Goal: Task Accomplishment & Management: Use online tool/utility

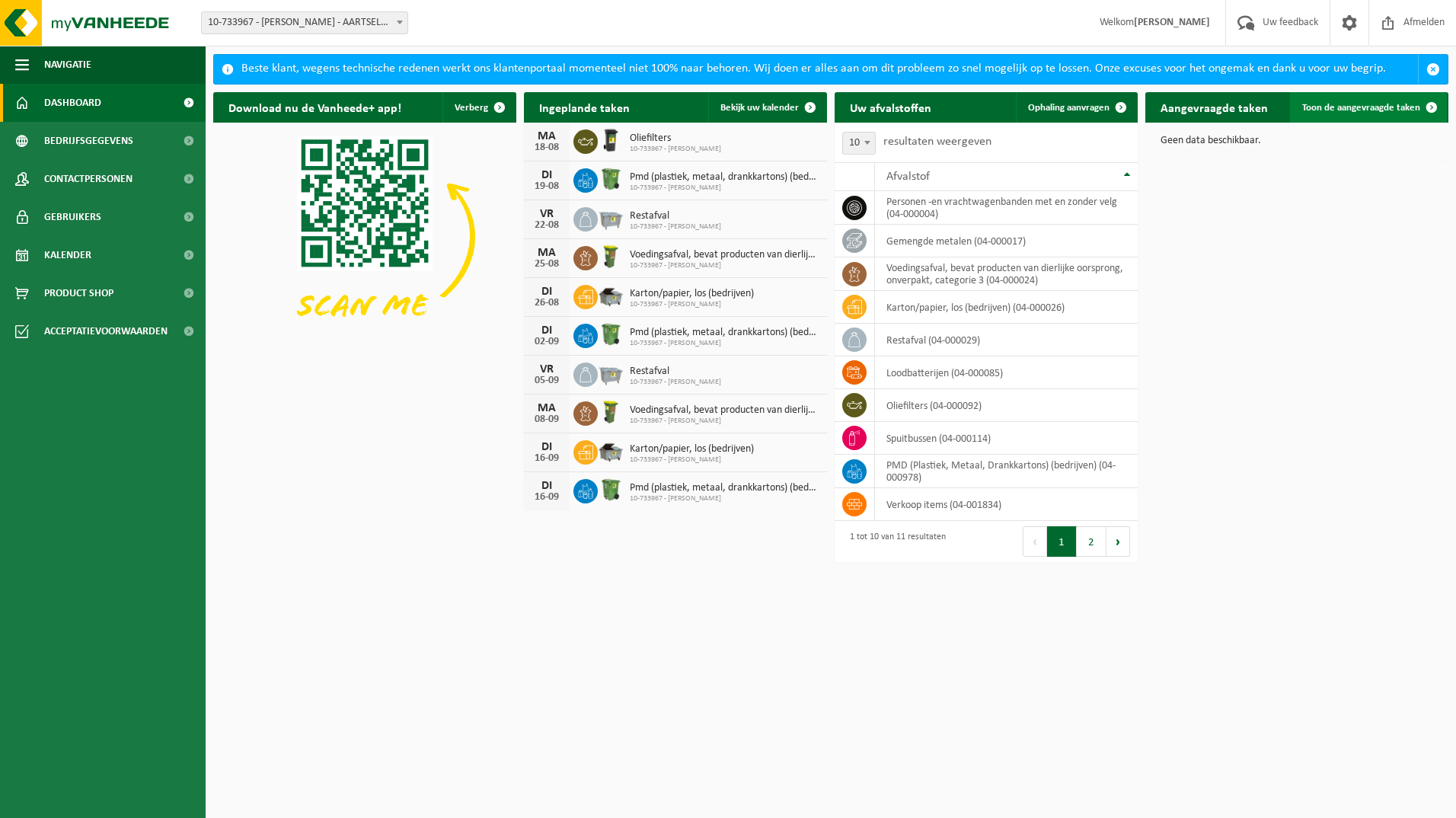
click at [1382, 110] on span "Toon de aangevraagde taken" at bounding box center [1361, 107] width 118 height 10
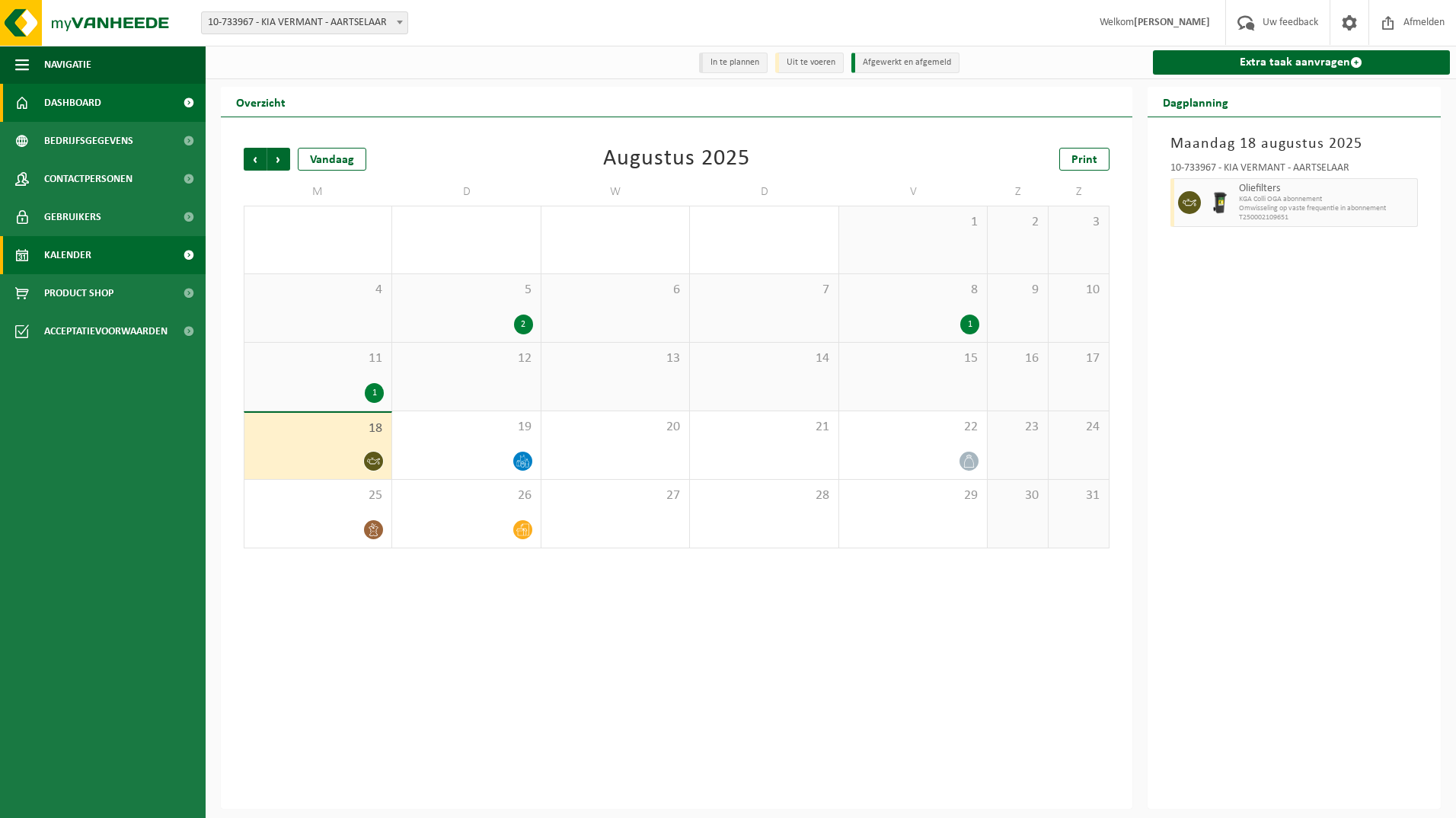
click at [75, 99] on span "Dashboard" at bounding box center [72, 103] width 57 height 38
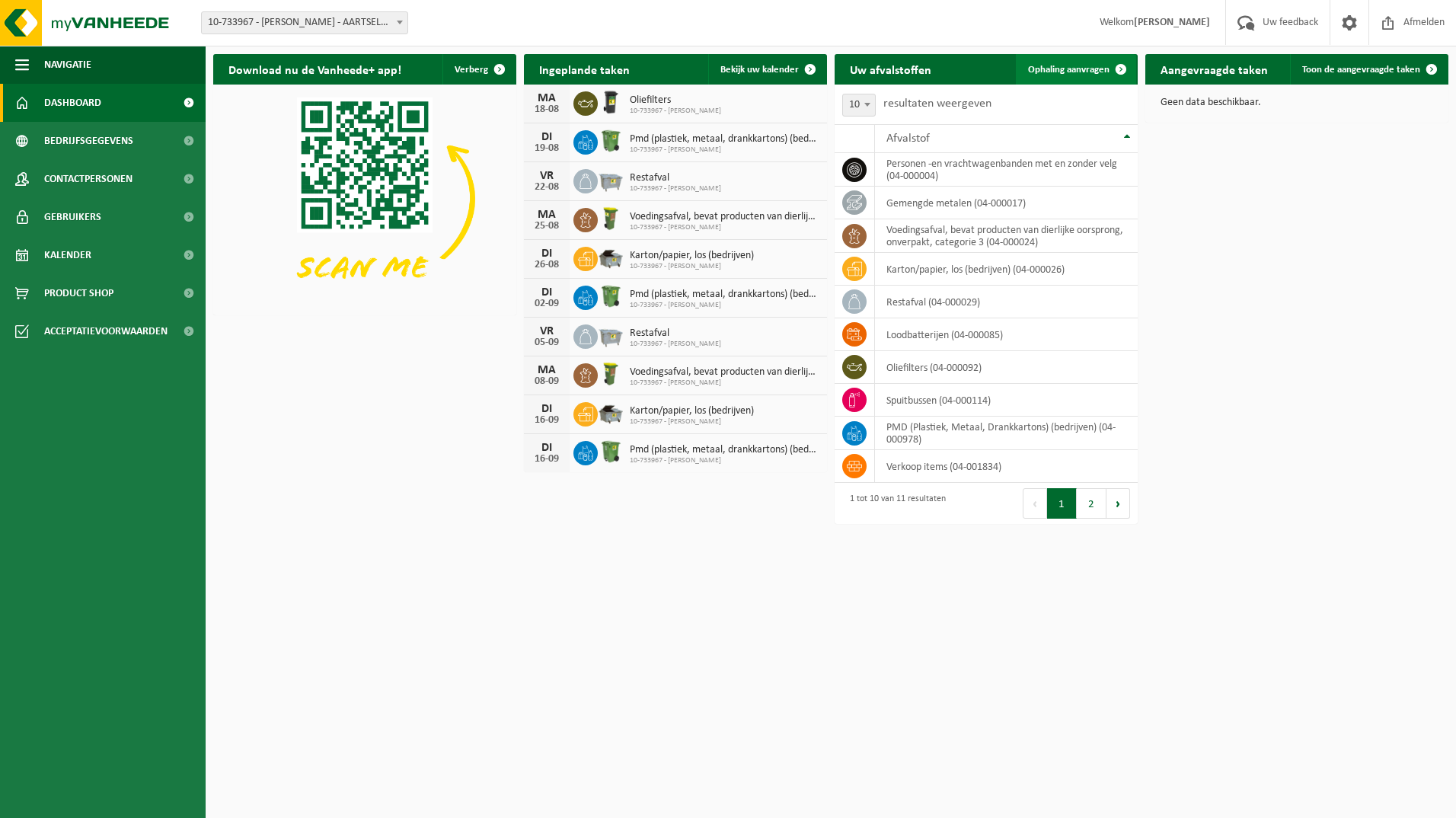
click at [1118, 69] on span at bounding box center [1121, 69] width 31 height 31
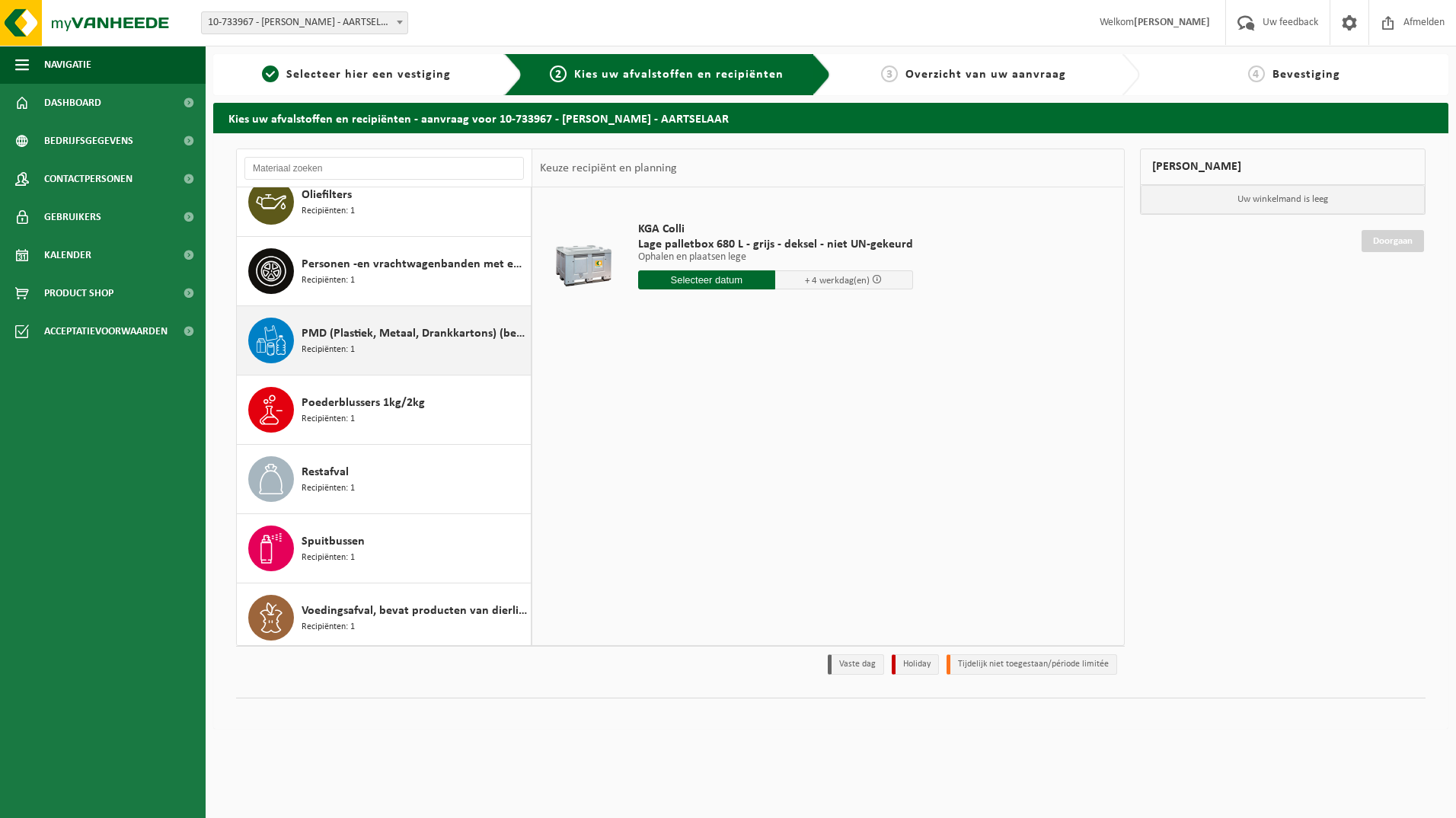
scroll to position [228, 0]
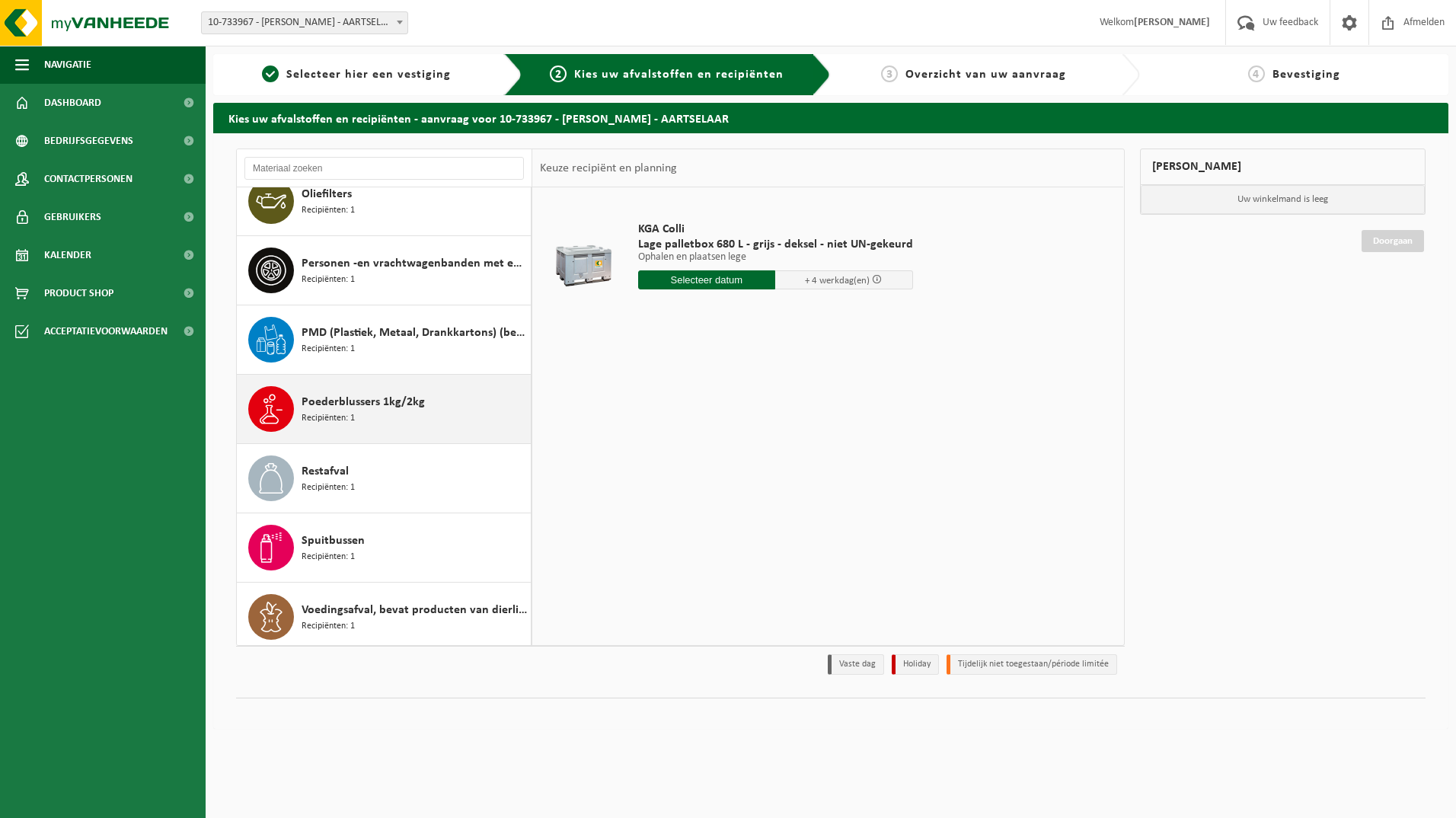
click at [353, 405] on span "Poederblussers 1kg/2kg" at bounding box center [363, 401] width 123 height 18
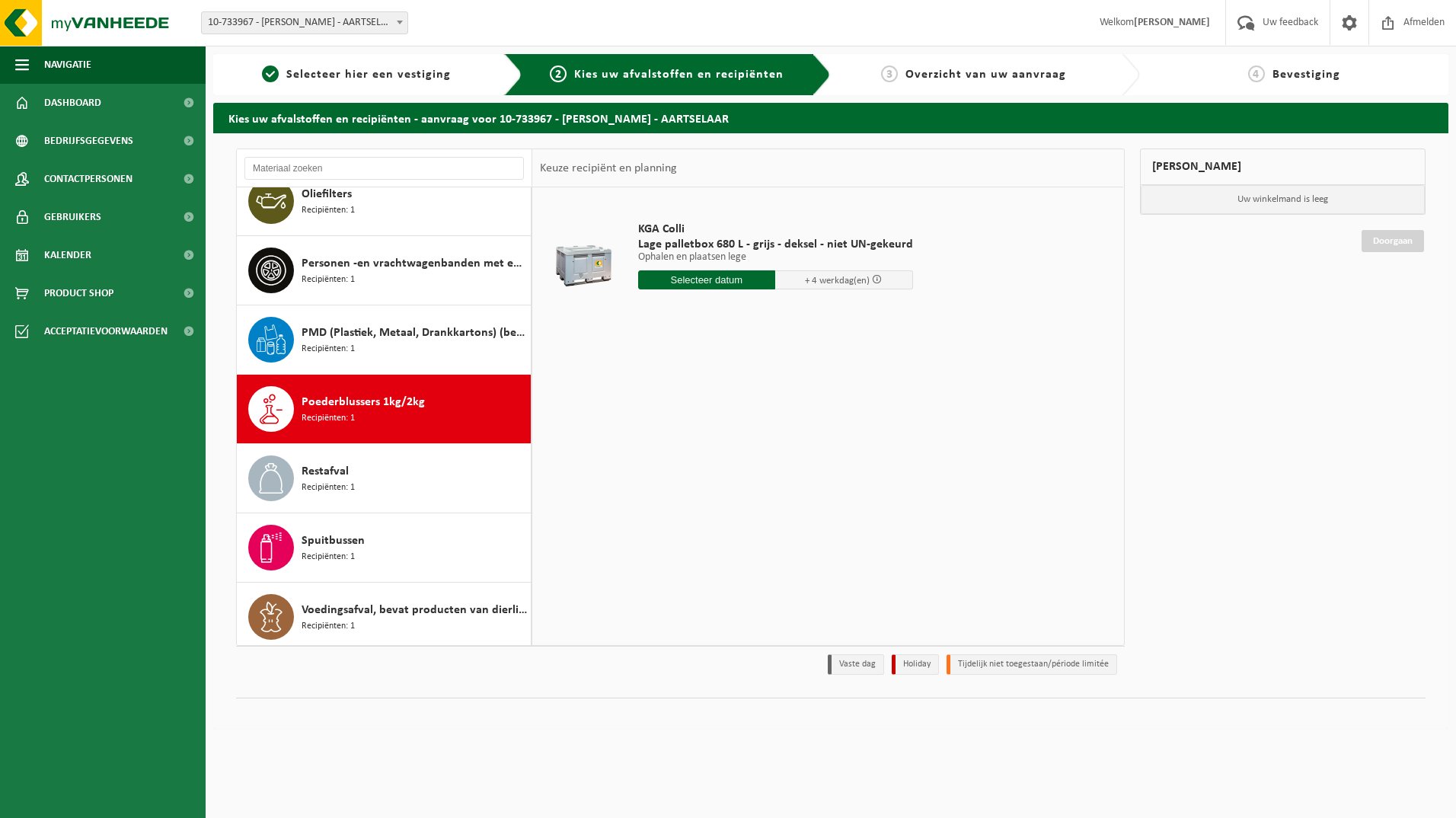
scroll to position [235, 0]
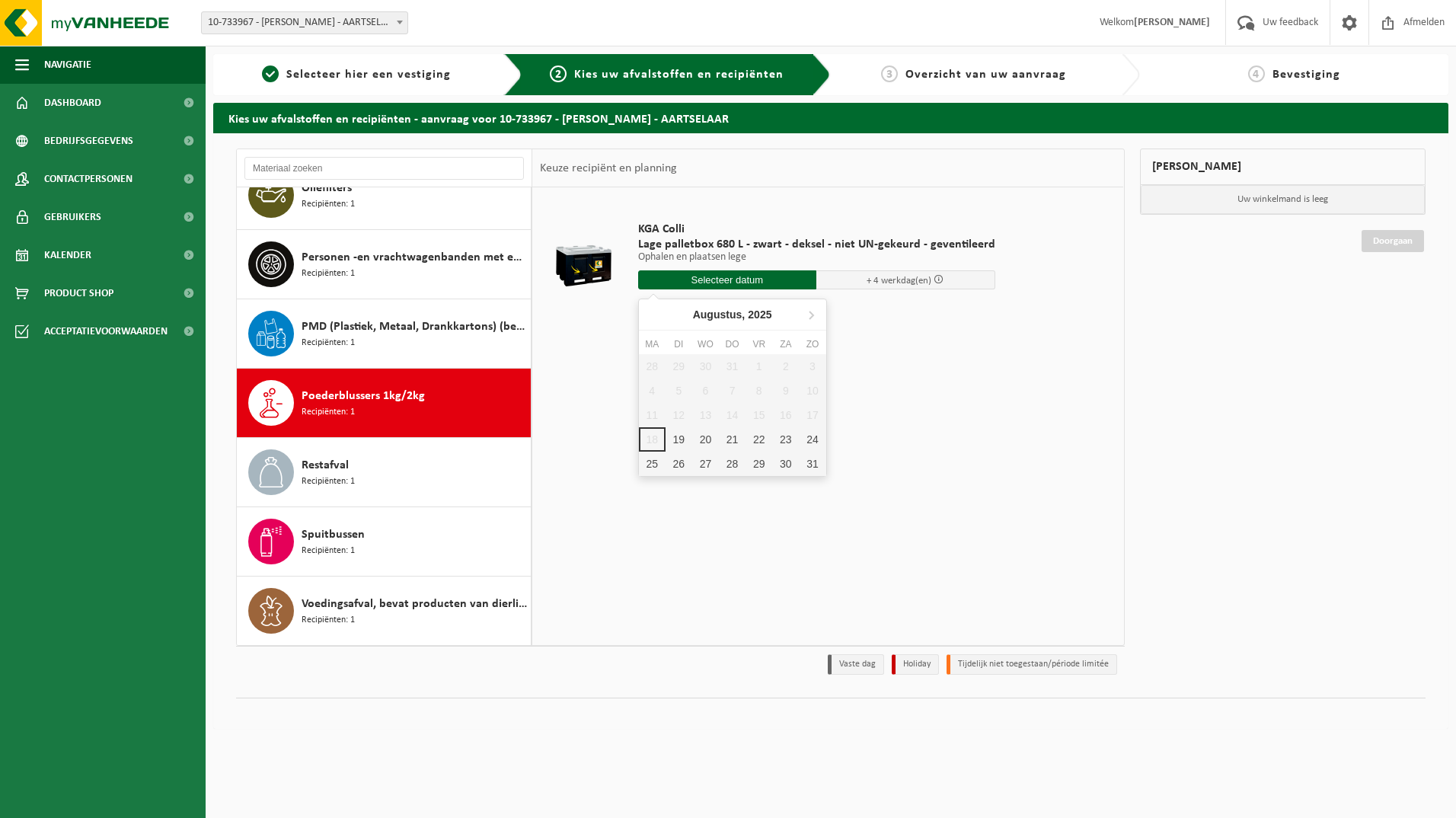
click at [697, 282] on input "text" at bounding box center [728, 280] width 179 height 19
click at [653, 463] on div "25" at bounding box center [652, 464] width 27 height 24
type input "Van 2025-08-25"
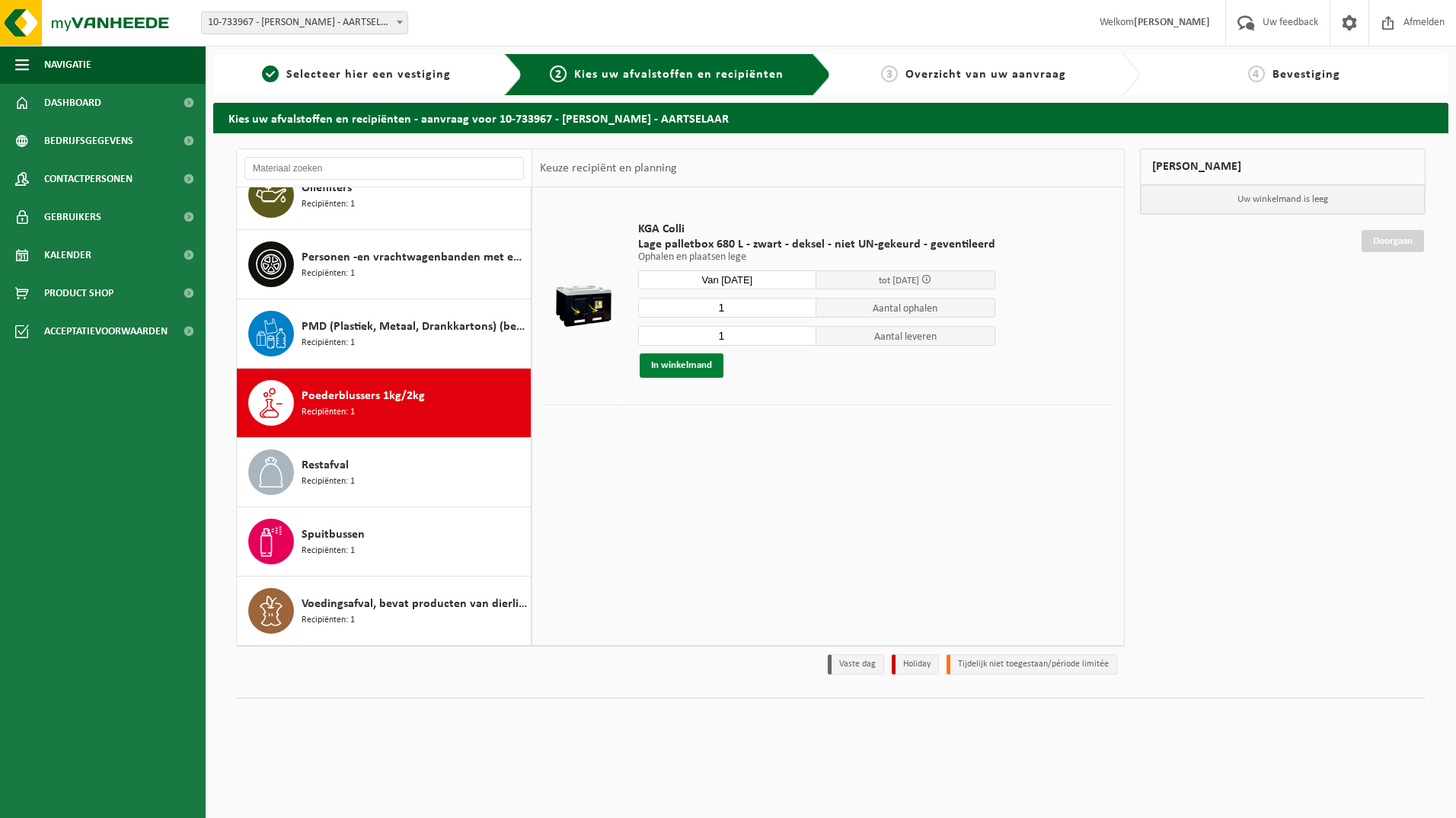
click at [674, 362] on button "In winkelmand" at bounding box center [681, 365] width 84 height 24
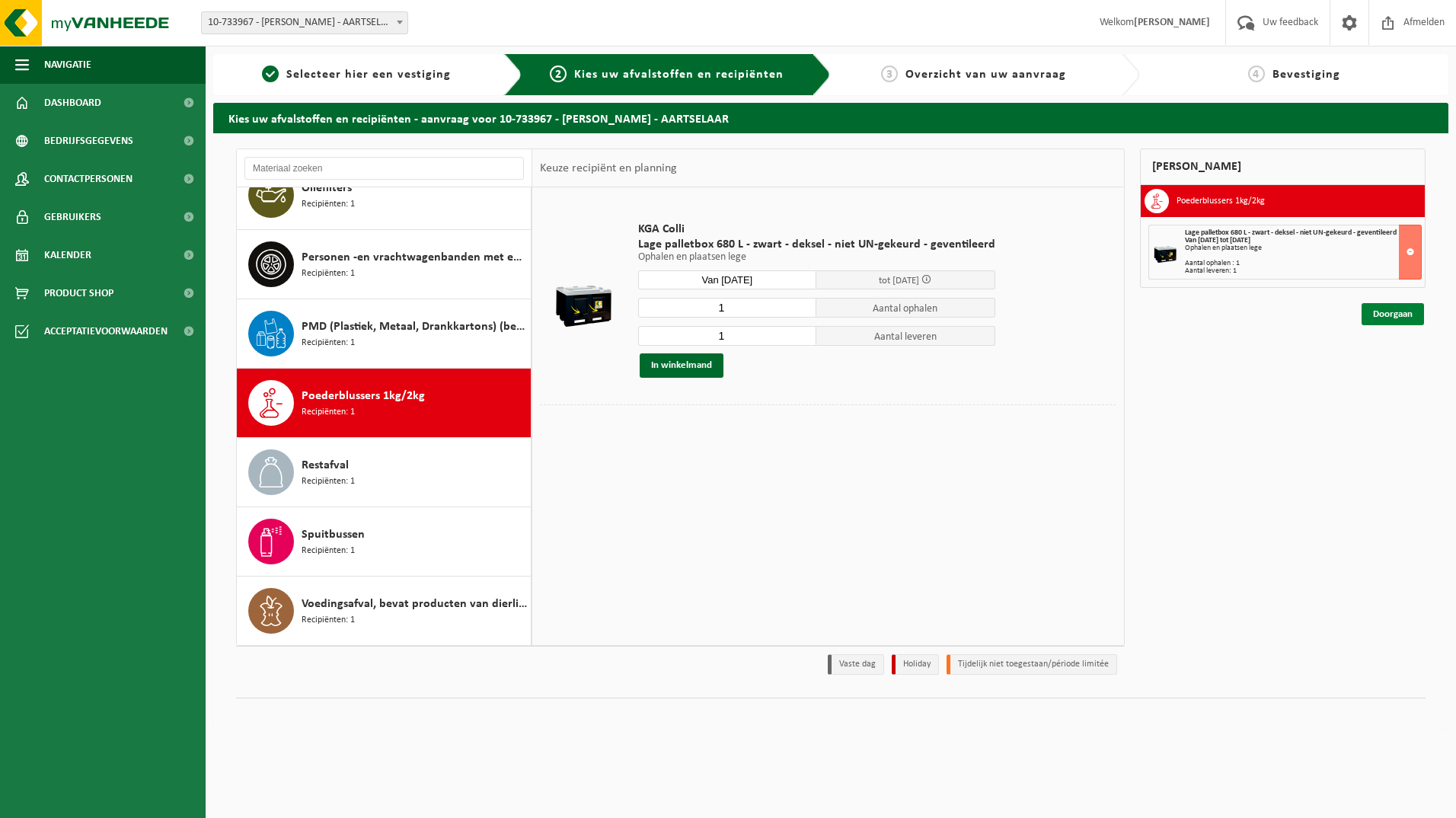
click at [1388, 316] on link "Doorgaan" at bounding box center [1393, 313] width 63 height 22
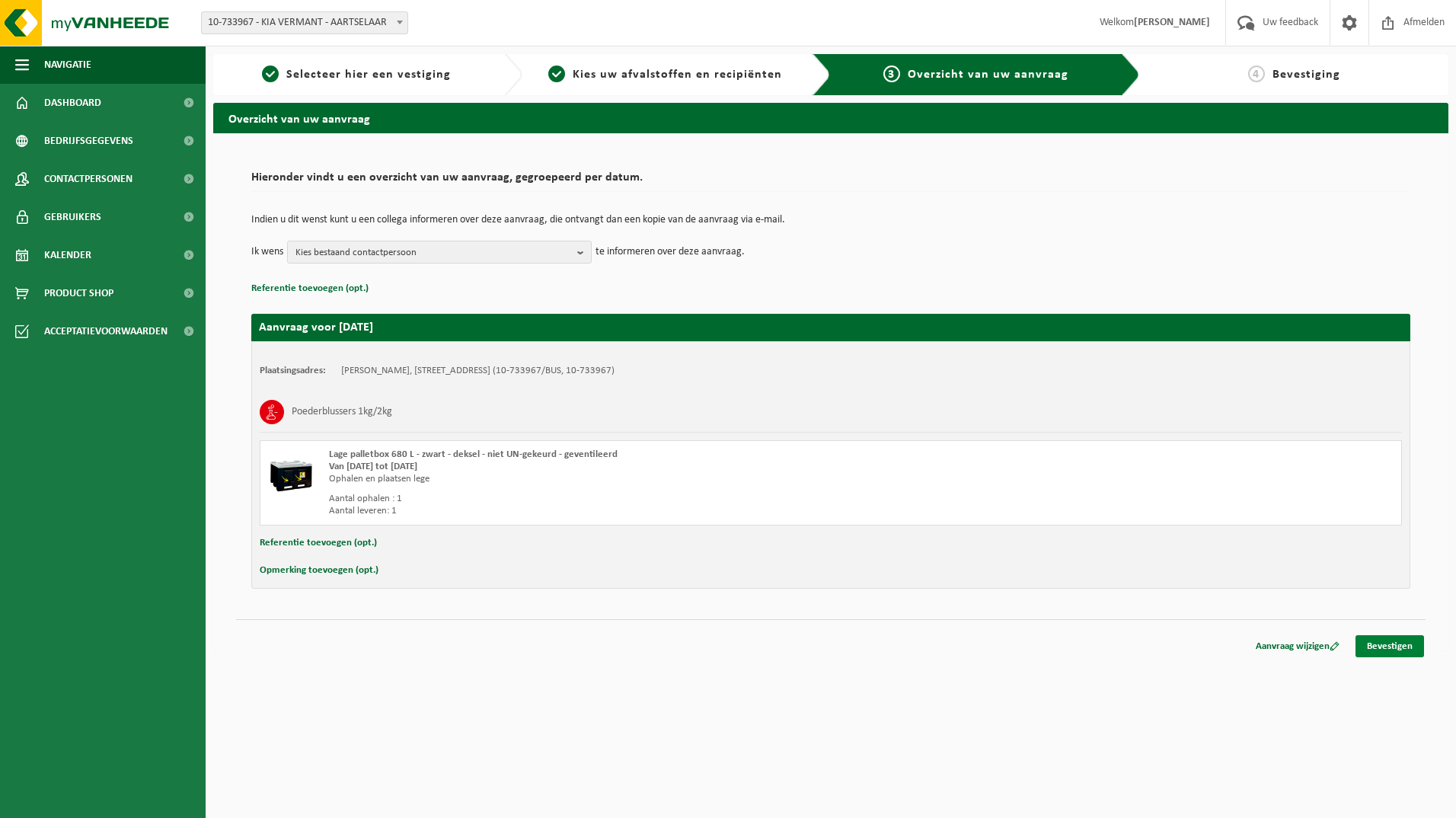
click at [1396, 646] on link "Bevestigen" at bounding box center [1390, 645] width 69 height 22
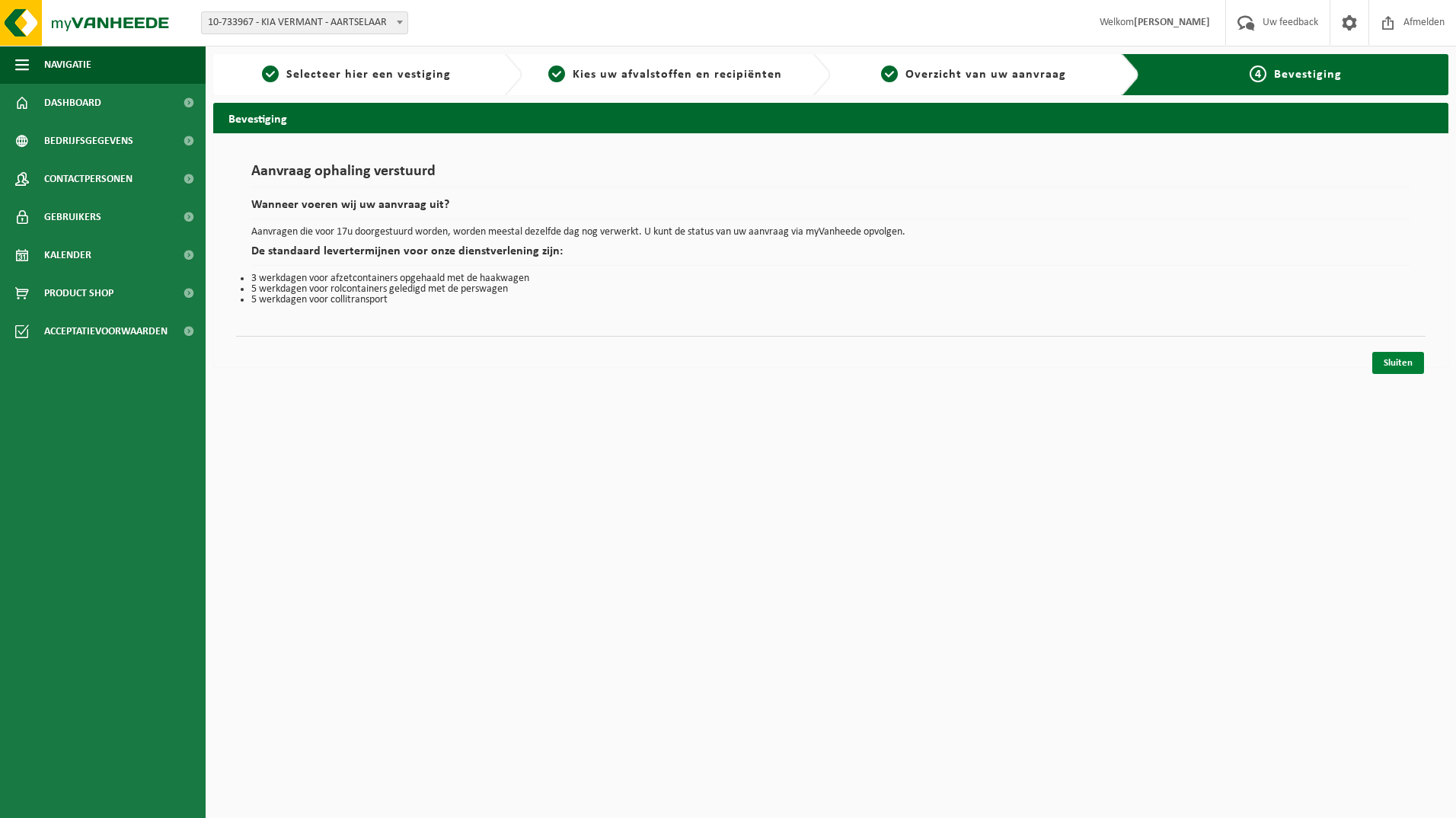
click at [1401, 357] on link "Sluiten" at bounding box center [1398, 362] width 51 height 22
